Goal: Check status: Check status

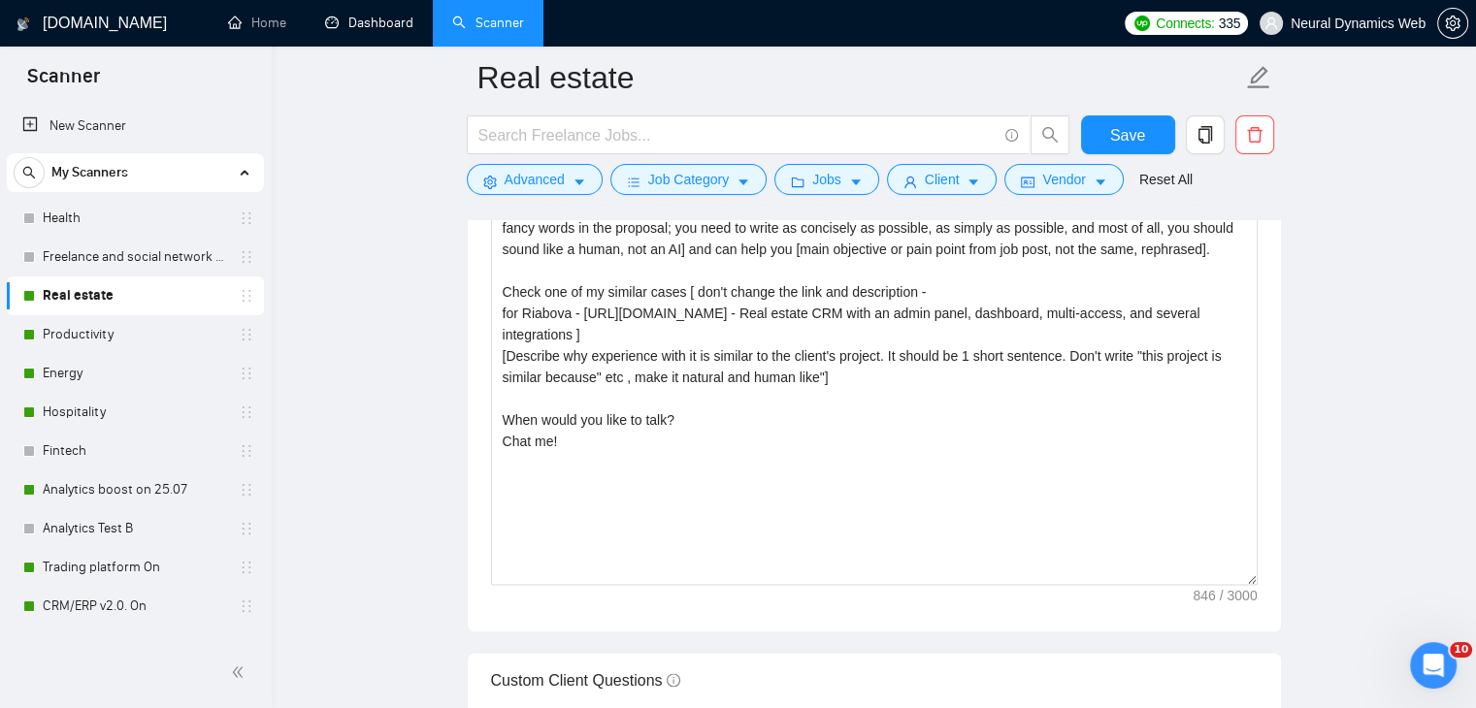
click at [357, 19] on link "Dashboard" at bounding box center [369, 23] width 88 height 16
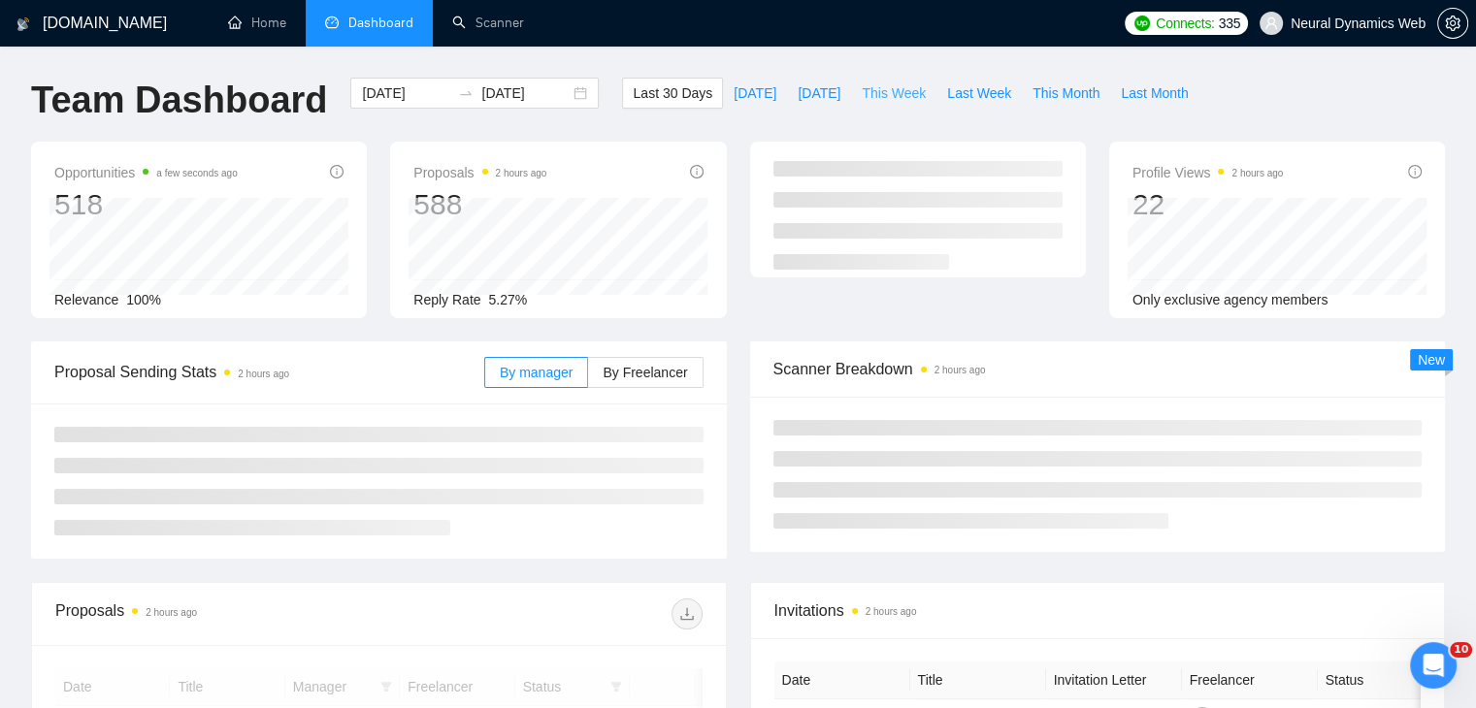
click at [867, 90] on span "This Week" at bounding box center [894, 92] width 64 height 21
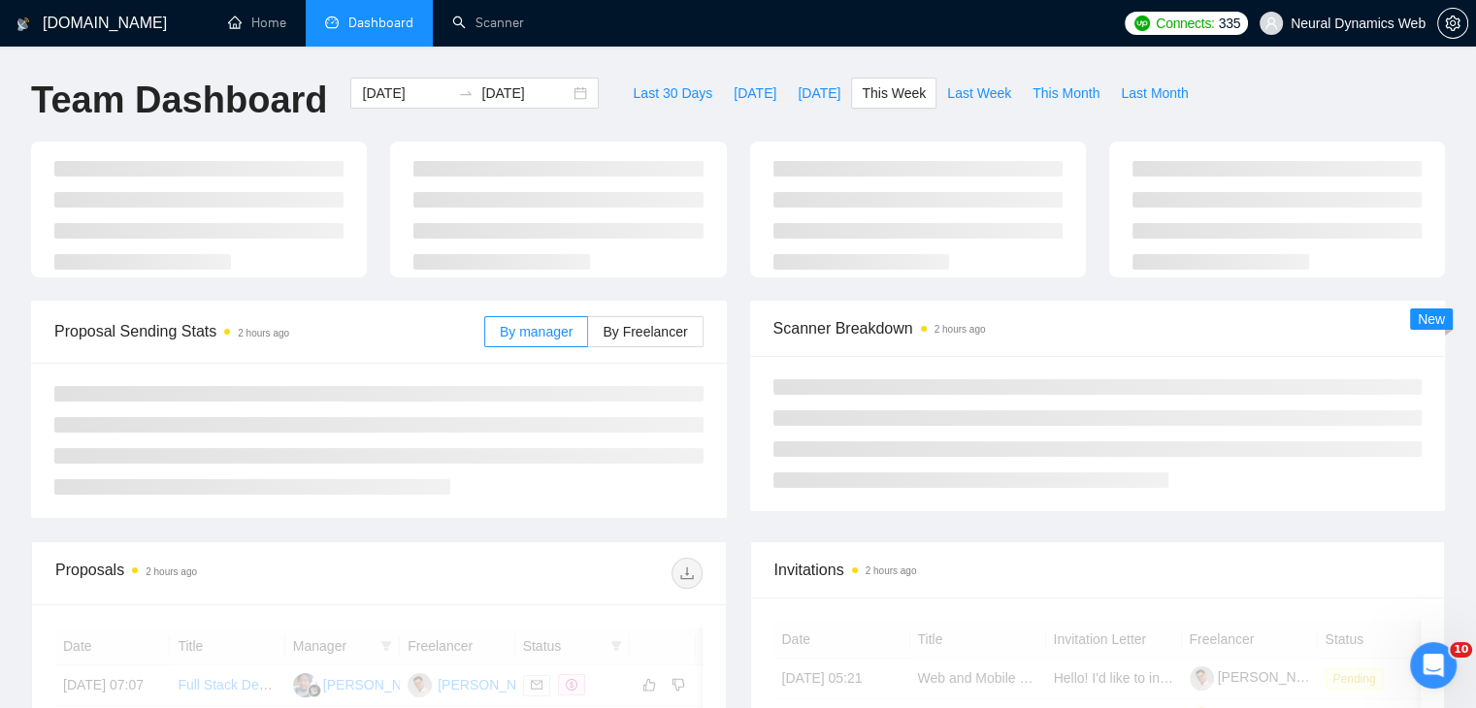
type input "[DATE]"
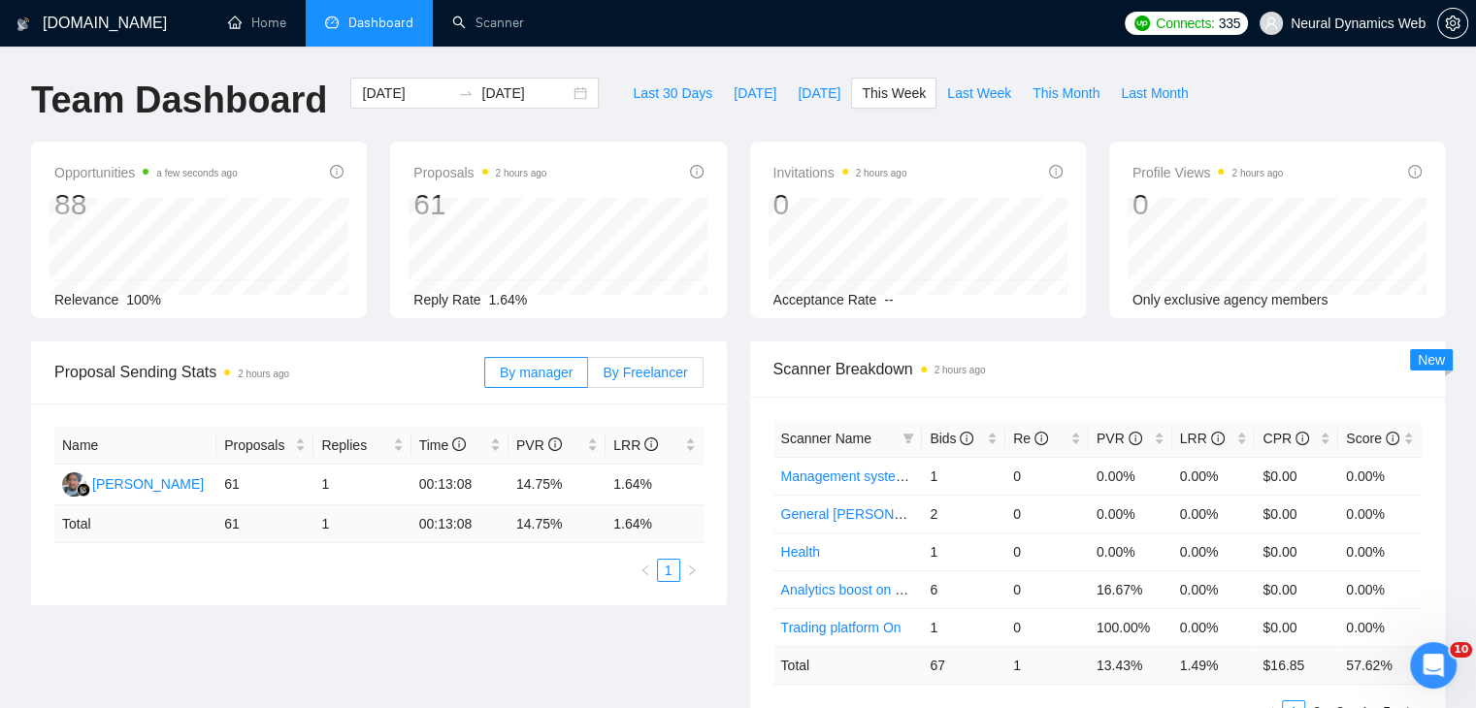
click at [660, 371] on span "By Freelancer" at bounding box center [644, 373] width 84 height 16
click at [588, 377] on input "By Freelancer" at bounding box center [588, 377] width 0 height 0
